Goal: Find specific page/section: Find specific page/section

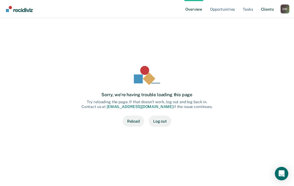
click at [268, 10] on link "Client s" at bounding box center [267, 9] width 15 height 18
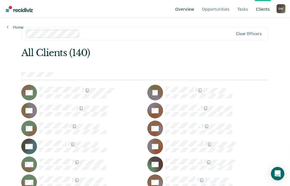
click at [194, 9] on link "Overview" at bounding box center [184, 9] width 21 height 18
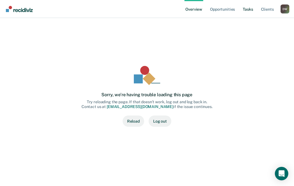
click at [253, 11] on link "Tasks" at bounding box center [248, 9] width 12 height 18
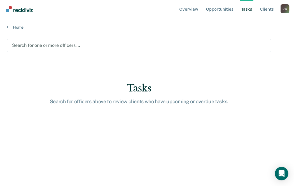
click at [249, 10] on link "Tasks" at bounding box center [246, 9] width 13 height 18
click at [268, 9] on link "Client s" at bounding box center [267, 9] width 16 height 18
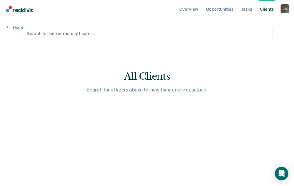
drag, startPoint x: 60, startPoint y: 31, endPoint x: 34, endPoint y: 30, distance: 26.3
click at [60, 31] on div at bounding box center [147, 33] width 240 height 6
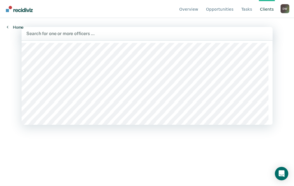
click at [11, 27] on link "Home" at bounding box center [15, 27] width 17 height 5
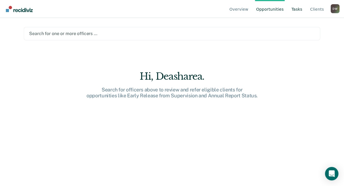
click at [294, 6] on link "Tasks" at bounding box center [296, 9] width 13 height 18
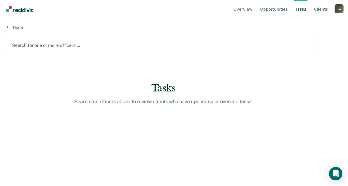
click at [92, 59] on main "Search for one or more officers … Tasks Search for officers above to review cli…" at bounding box center [174, 107] width 348 height 154
click at [281, 9] on link "Opportunities" at bounding box center [274, 9] width 30 height 18
